Goal: Task Accomplishment & Management: Complete application form

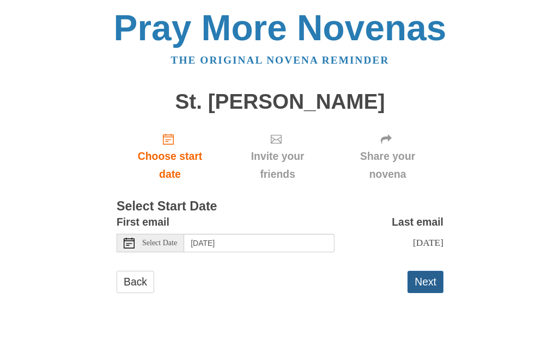
click at [424, 283] on button "Next" at bounding box center [425, 282] width 36 height 22
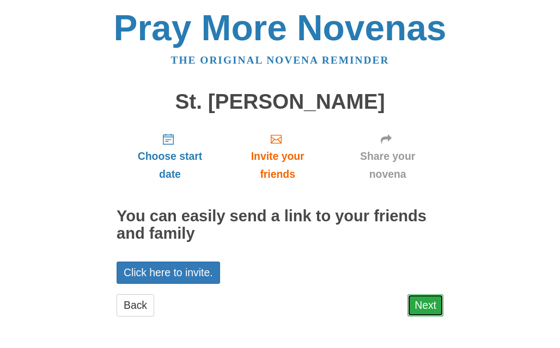
click at [419, 310] on link "Next" at bounding box center [425, 306] width 36 height 22
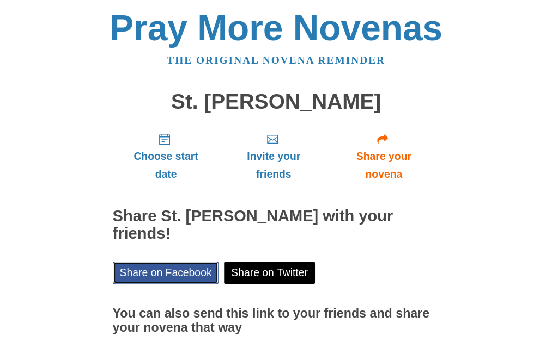
click at [209, 266] on link "Share on Facebook" at bounding box center [166, 273] width 106 height 22
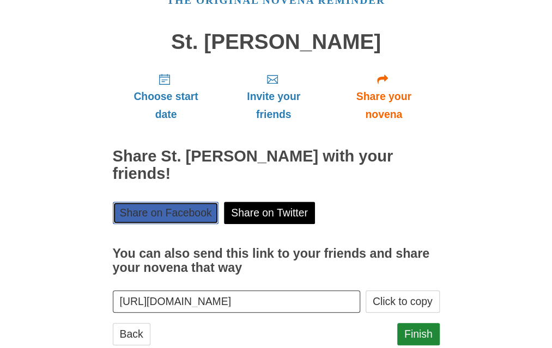
scroll to position [70, 0]
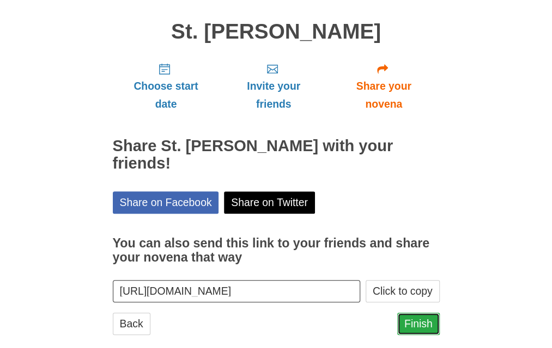
click at [405, 313] on link "Finish" at bounding box center [418, 324] width 42 height 22
